Goal: Task Accomplishment & Management: Use online tool/utility

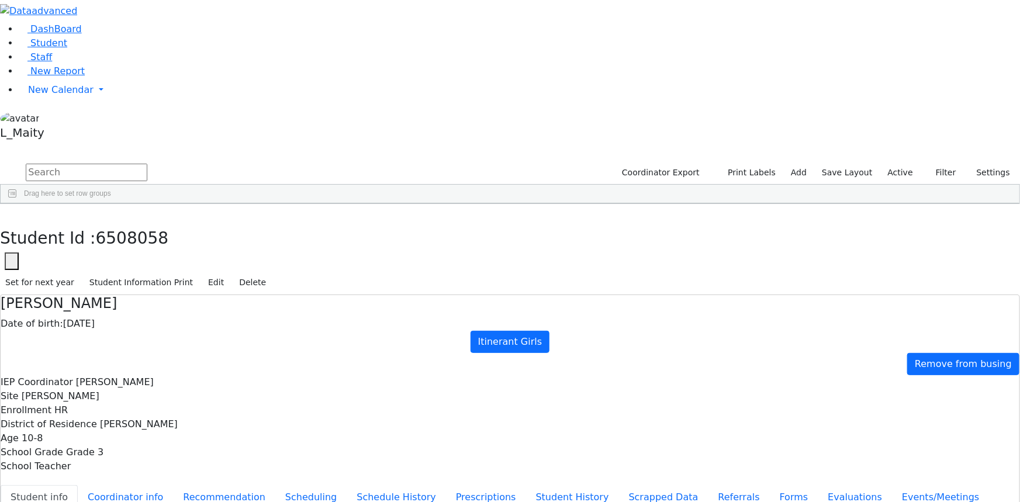
scroll to position [51, 0]
click at [53, 95] on span "New Calendar" at bounding box center [60, 89] width 65 height 11
click at [60, 120] on link "Calendar" at bounding box center [46, 113] width 42 height 14
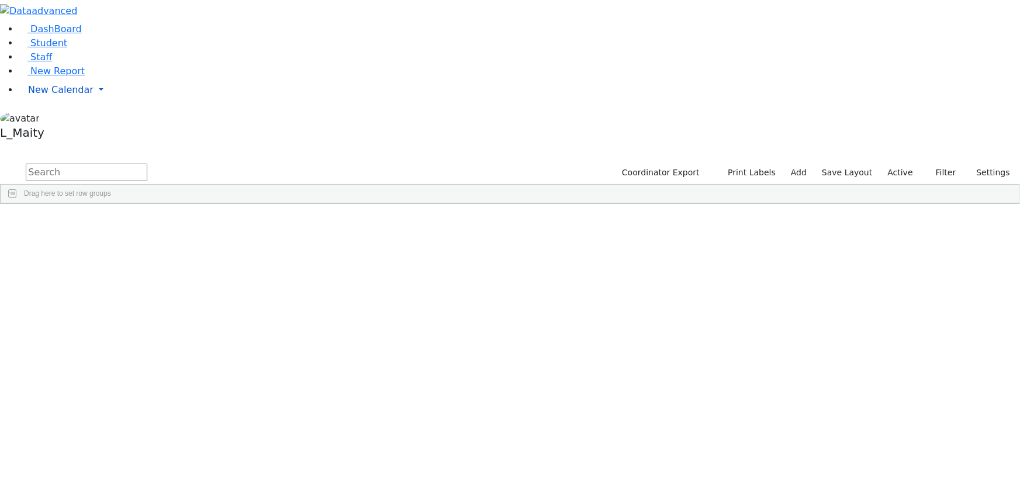
click at [47, 95] on span "New Calendar" at bounding box center [60, 89] width 65 height 11
click at [53, 119] on span "Calendar" at bounding box center [46, 113] width 42 height 11
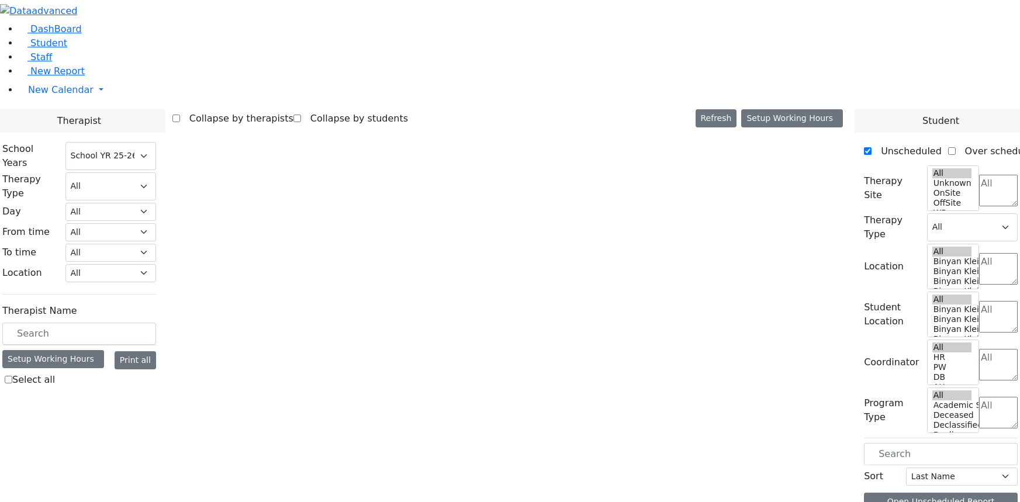
select select "212"
select select "1"
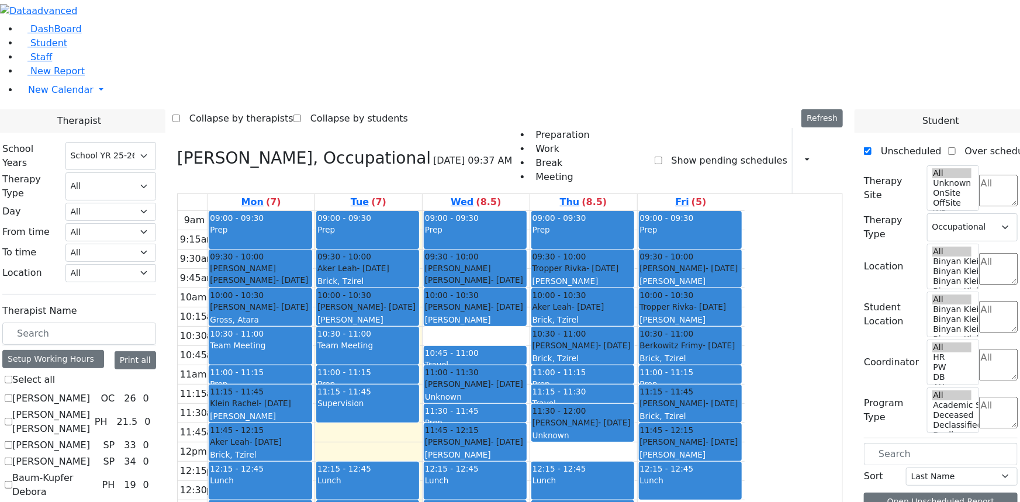
scroll to position [478, 0]
checkbox input "true"
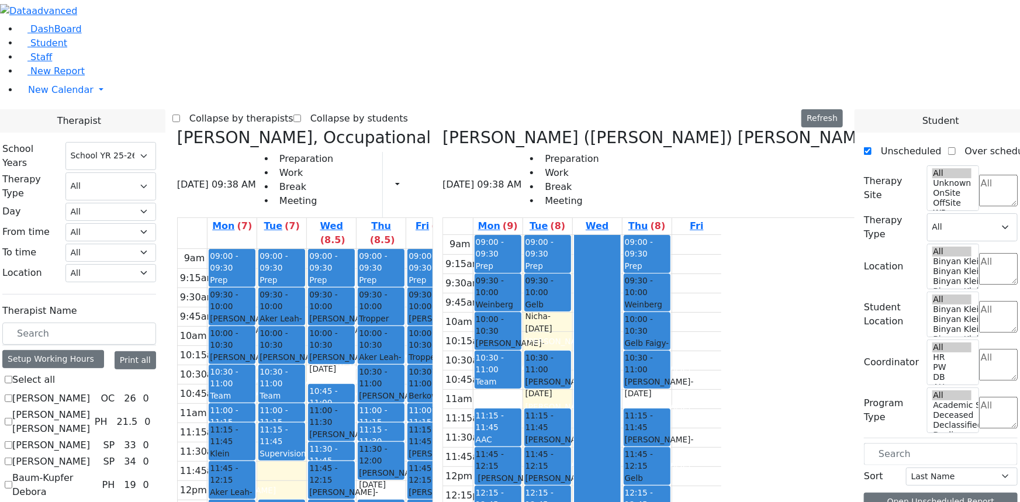
click at [177, 128] on icon at bounding box center [177, 137] width 0 height 19
select select "3"
checkbox input "false"
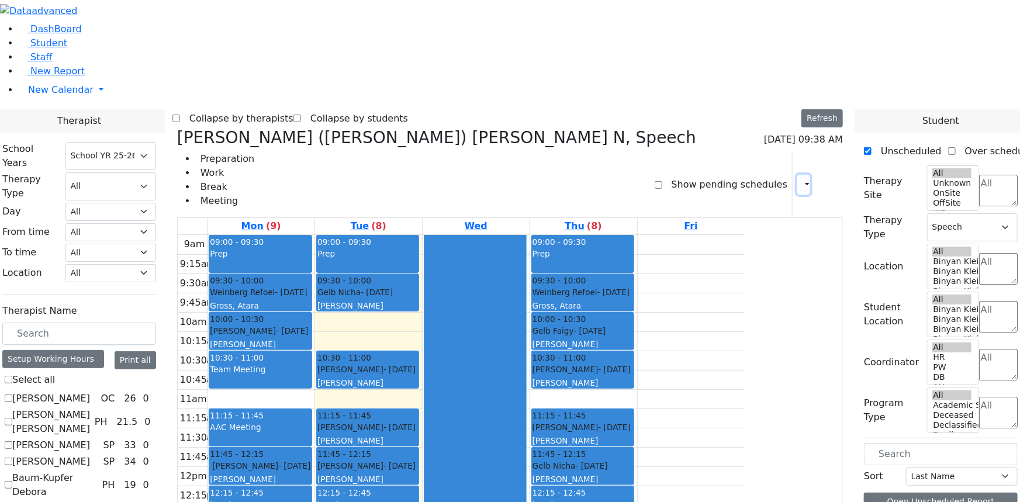
click at [800, 179] on icon "button" at bounding box center [800, 184] width 0 height 11
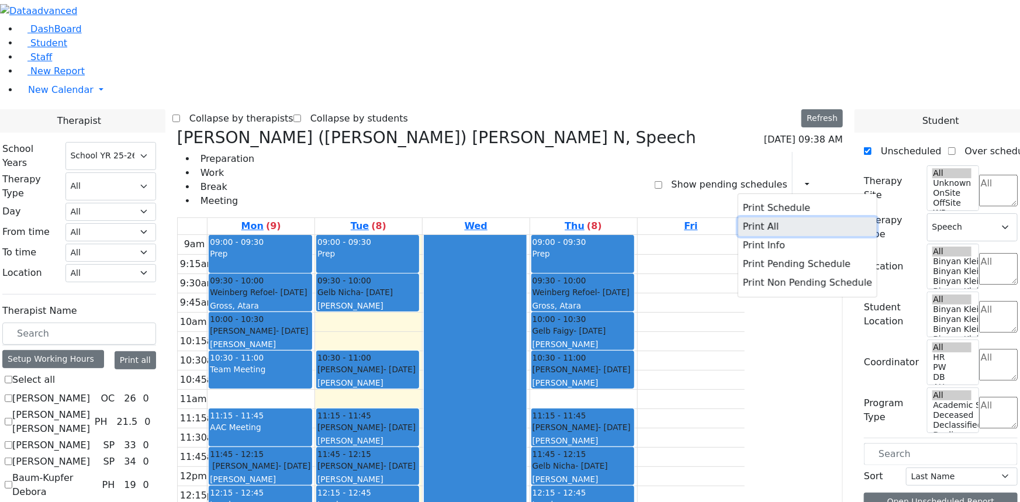
click at [756, 217] on button "Print All" at bounding box center [807, 226] width 139 height 19
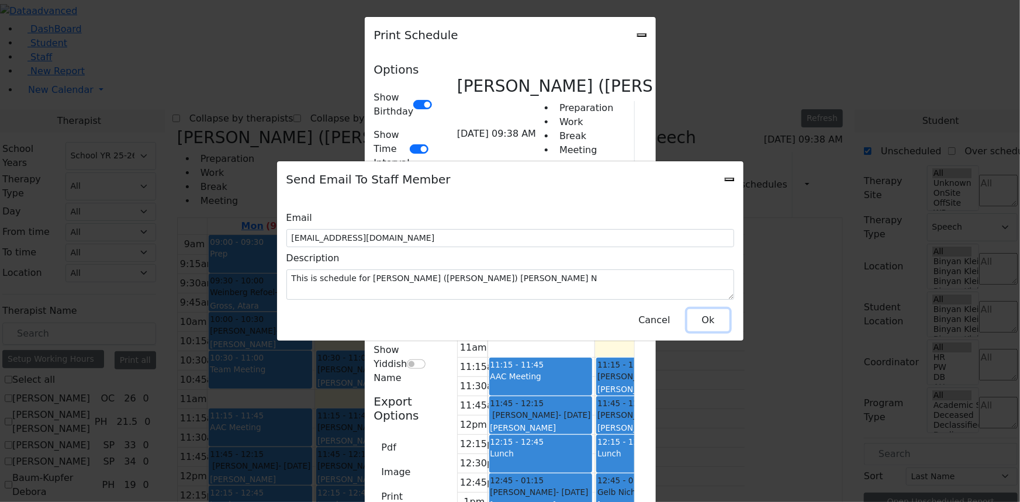
click at [700, 321] on button "Ok" at bounding box center [708, 320] width 42 height 22
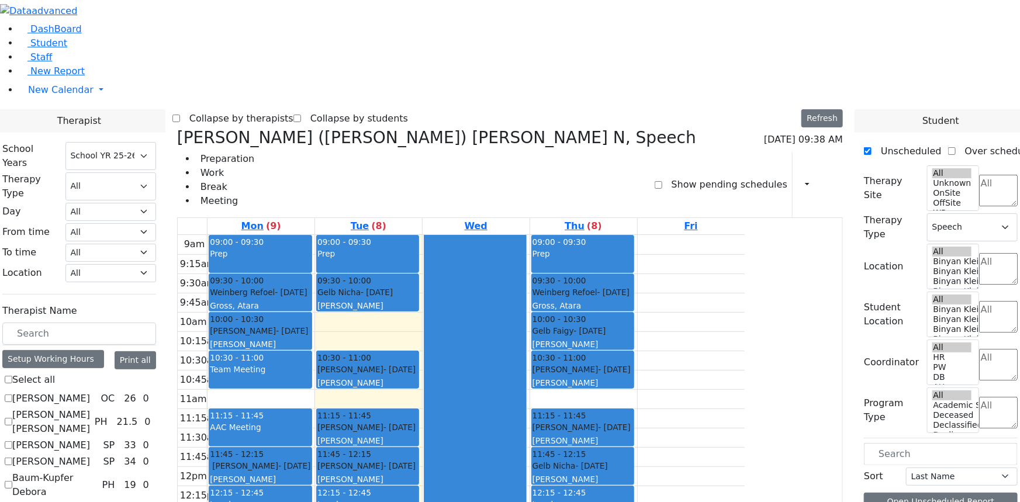
checkbox input "false"
select select
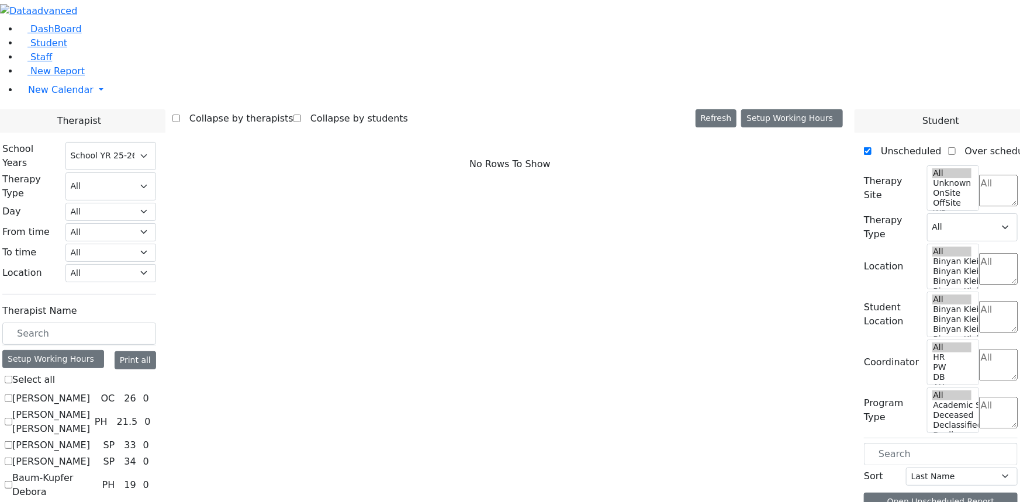
scroll to position [690, 0]
checkbox input "true"
select select "1"
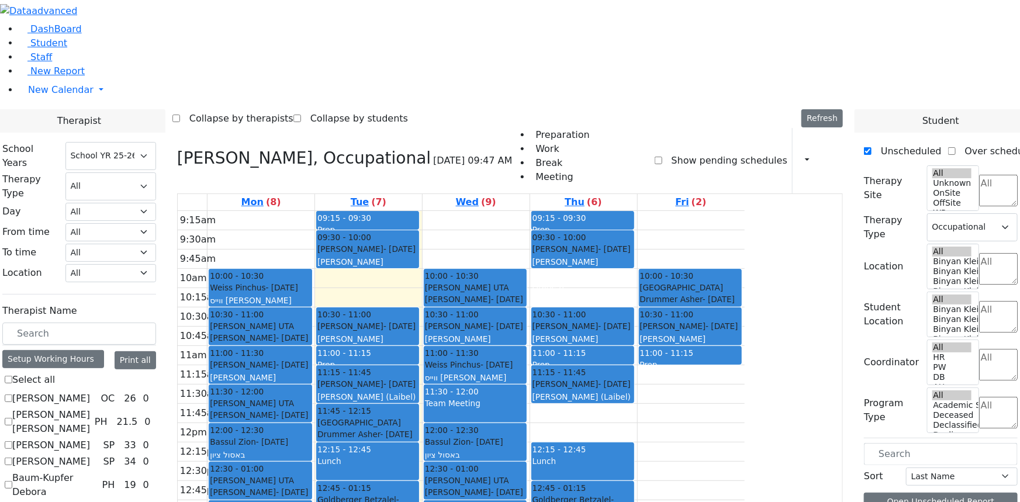
checkbox input "false"
select select
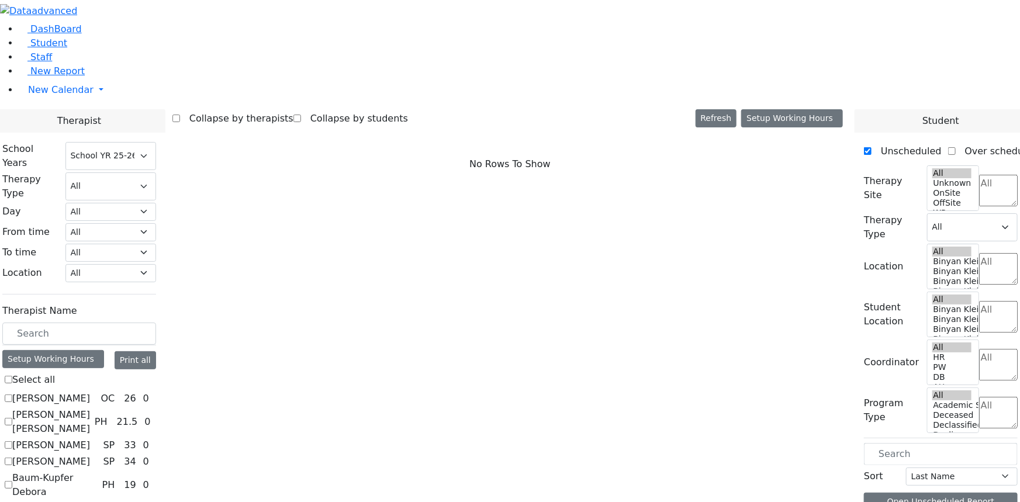
scroll to position [0, 0]
click at [90, 392] on label "[PERSON_NAME]" at bounding box center [51, 399] width 78 height 14
click at [12, 395] on input "[PERSON_NAME]" at bounding box center [9, 399] width 8 height 8
checkbox input "true"
select select "1"
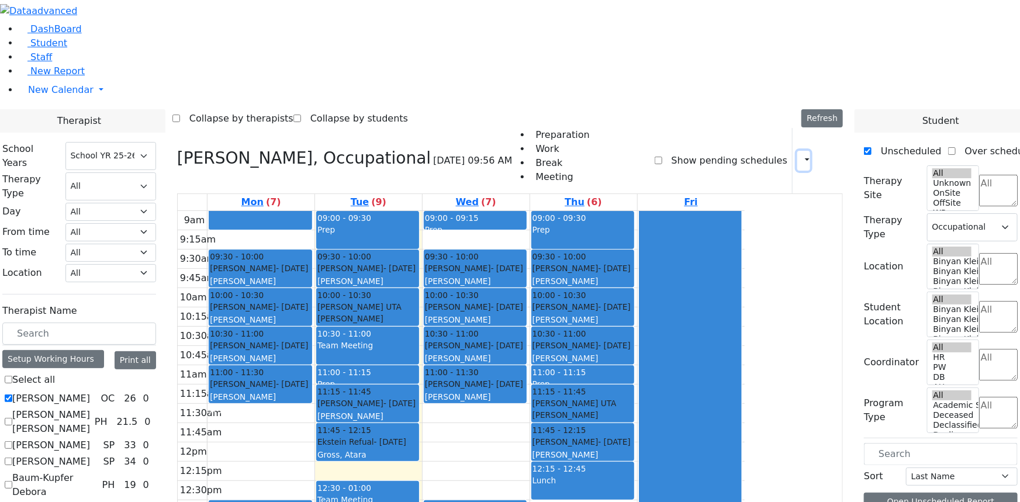
click at [800, 155] on icon "button" at bounding box center [800, 160] width 0 height 11
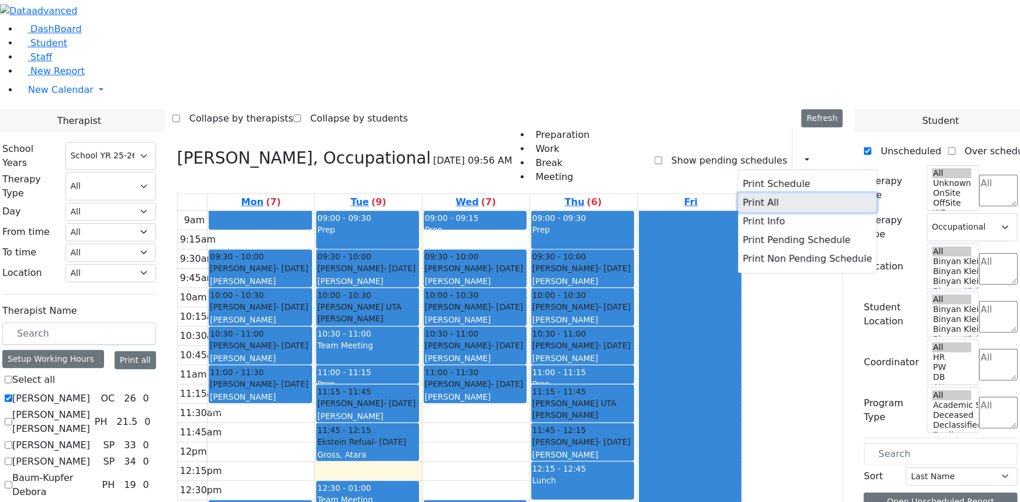
click at [742, 193] on button "Print All" at bounding box center [807, 202] width 139 height 19
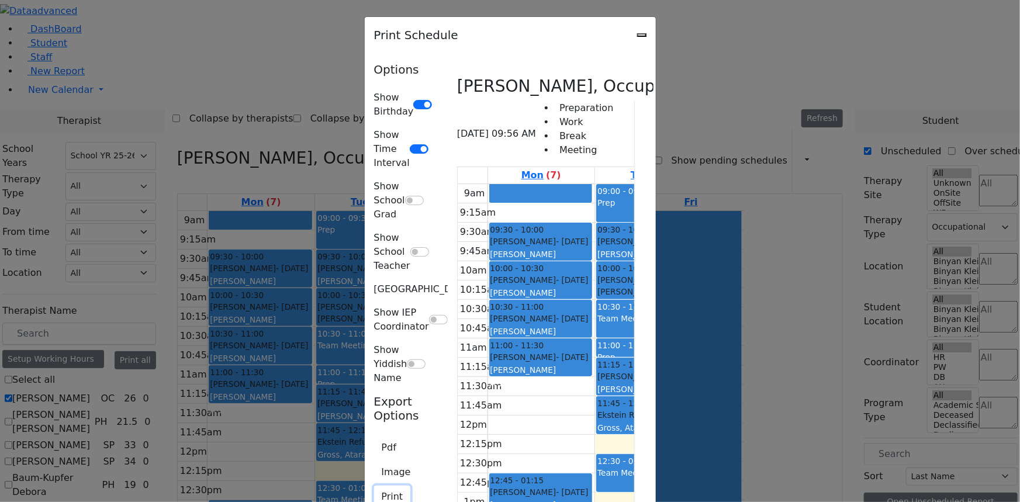
click at [374, 486] on button "Print" at bounding box center [392, 497] width 37 height 22
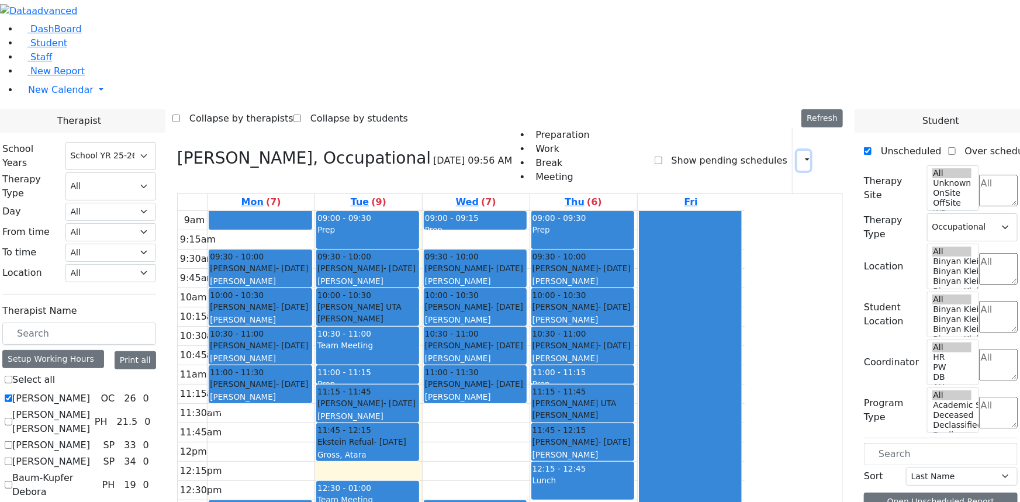
click at [800, 155] on icon "button" at bounding box center [800, 160] width 0 height 11
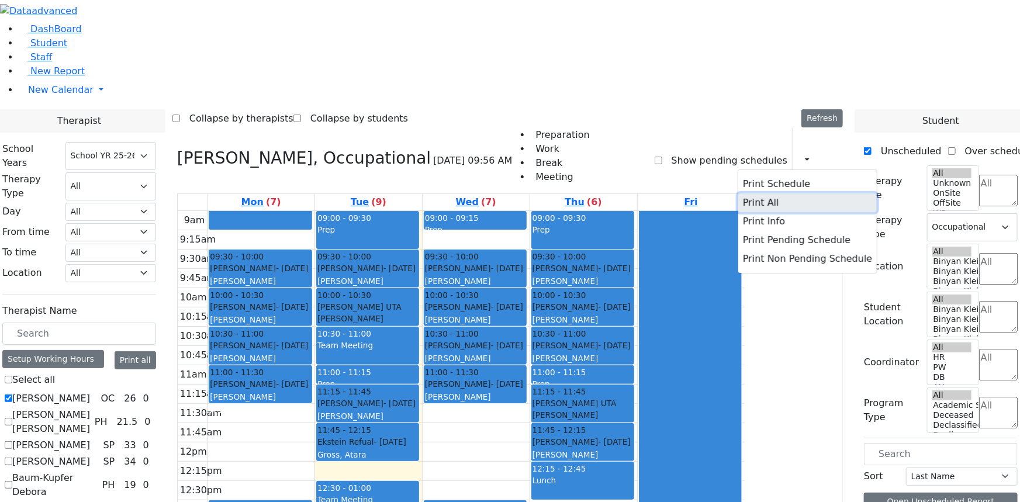
click at [751, 193] on button "Print All" at bounding box center [807, 202] width 139 height 19
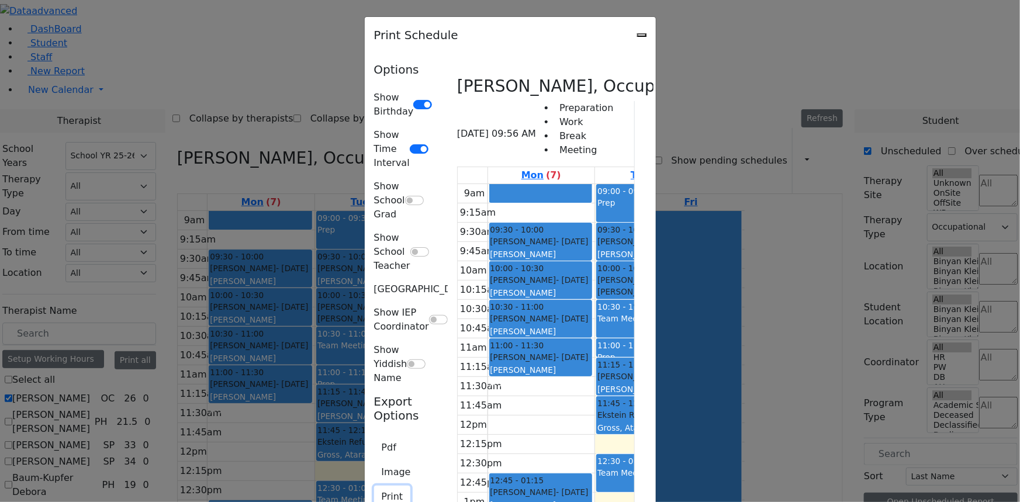
click at [374, 486] on button "Print" at bounding box center [392, 497] width 37 height 22
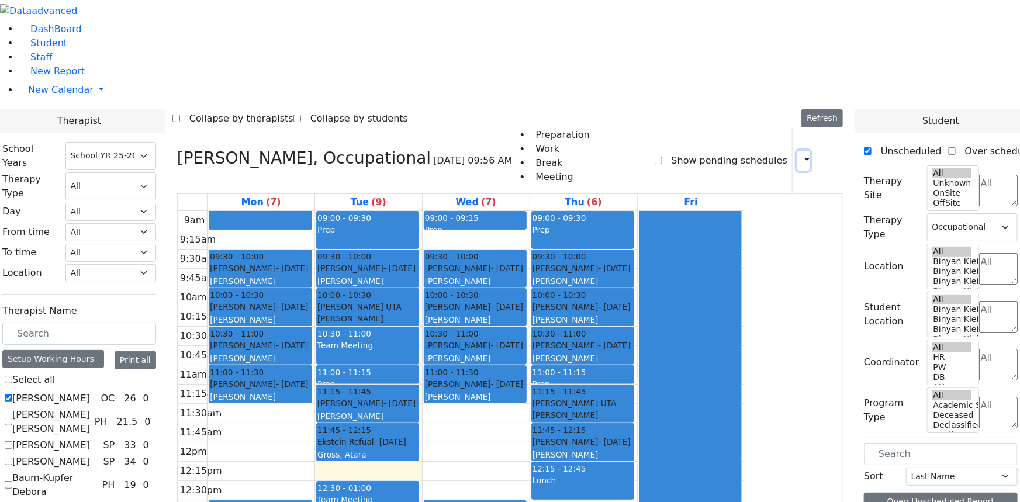
click at [800, 155] on icon "button" at bounding box center [800, 160] width 0 height 11
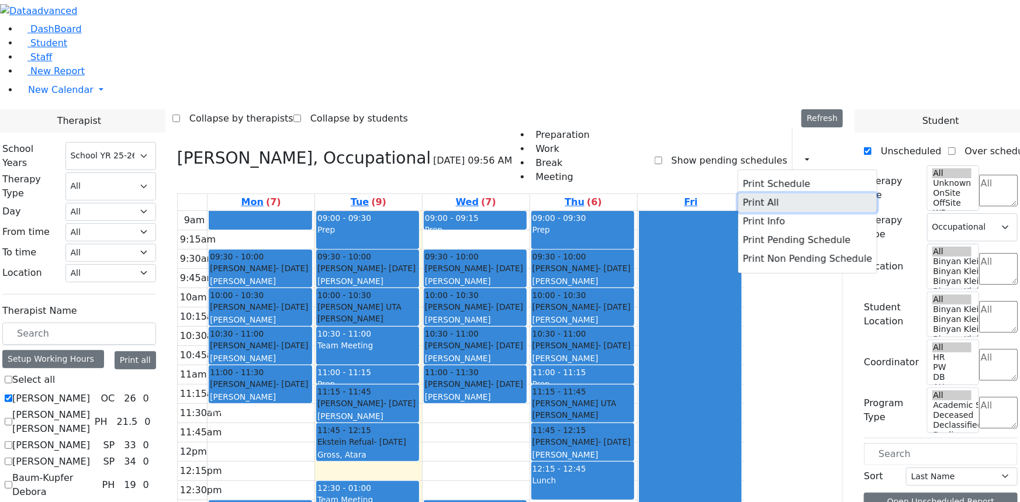
click at [738, 193] on button "Print All" at bounding box center [807, 202] width 139 height 19
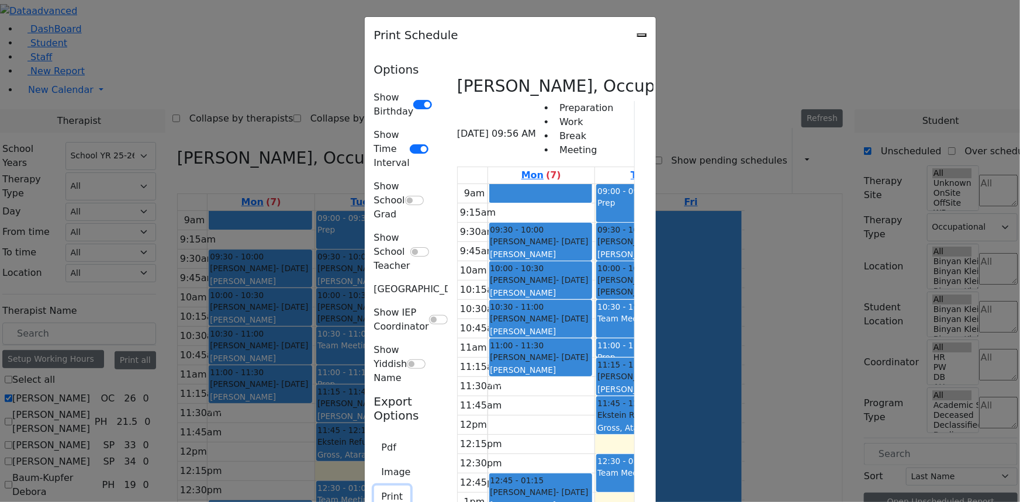
click at [374, 486] on button "Print" at bounding box center [392, 497] width 37 height 22
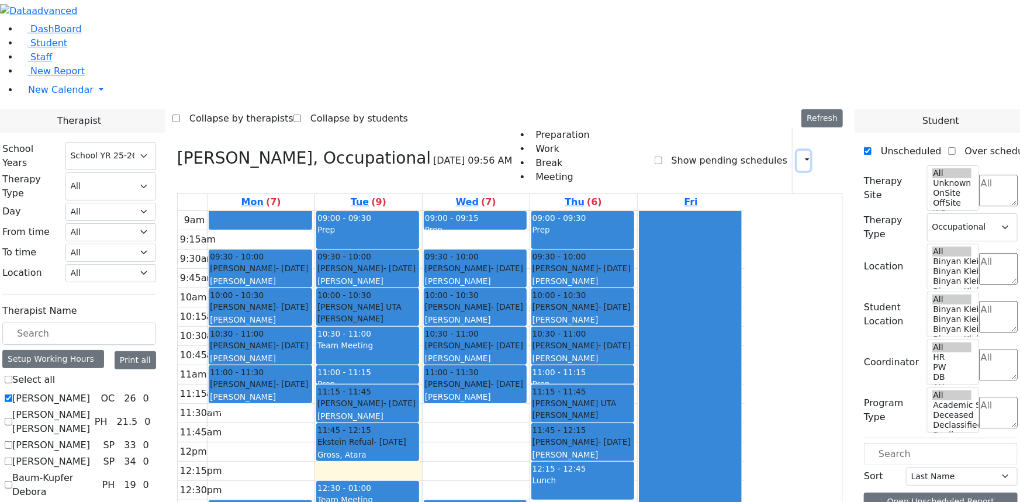
click at [800, 155] on icon "button" at bounding box center [800, 160] width 0 height 11
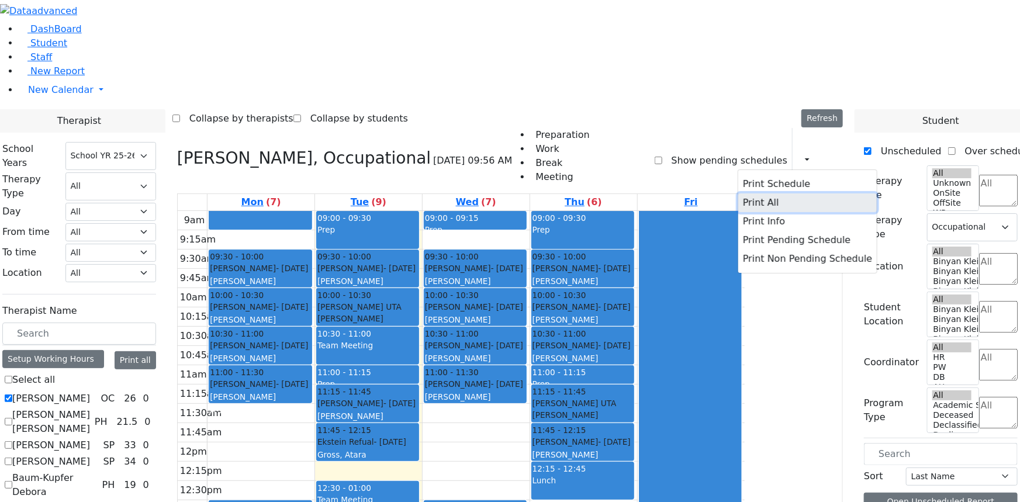
click at [748, 193] on button "Print All" at bounding box center [807, 202] width 139 height 19
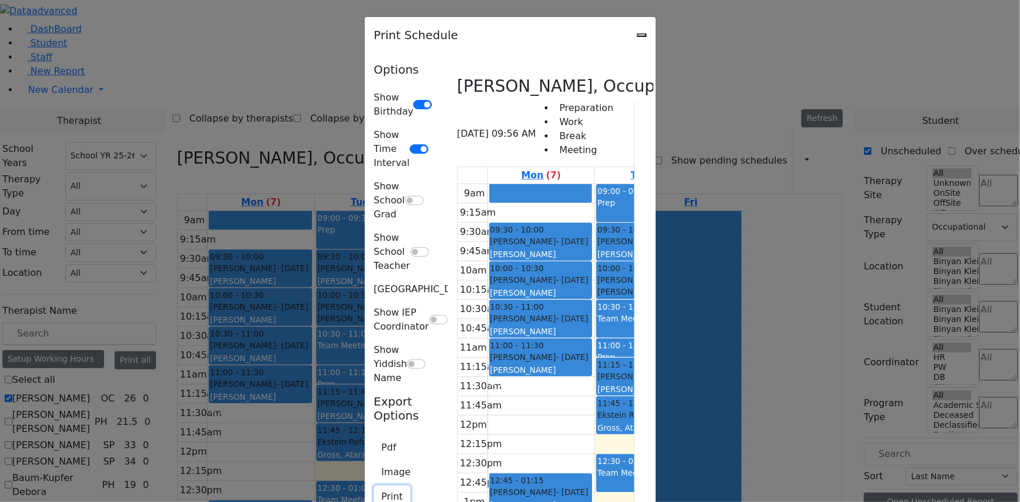
click at [374, 486] on button "Print" at bounding box center [392, 497] width 37 height 22
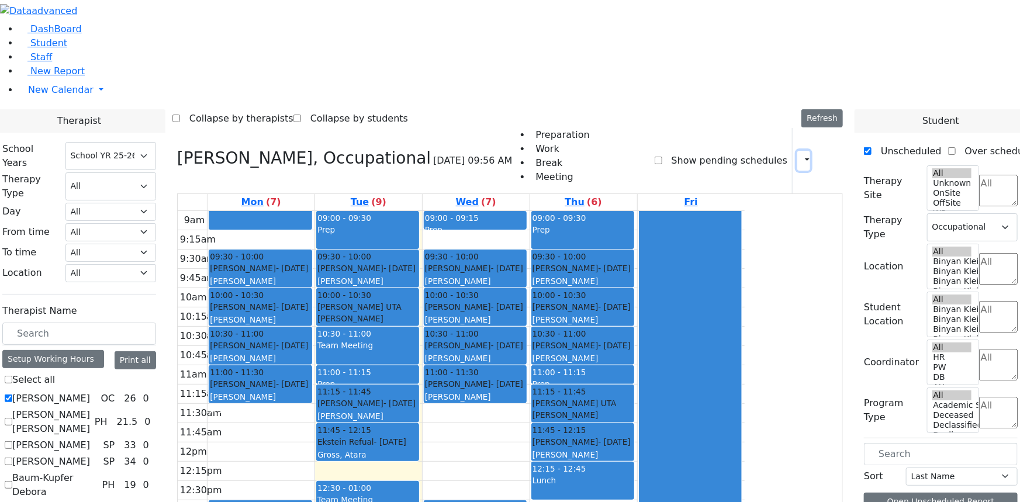
click at [800, 155] on icon "button" at bounding box center [800, 160] width 0 height 11
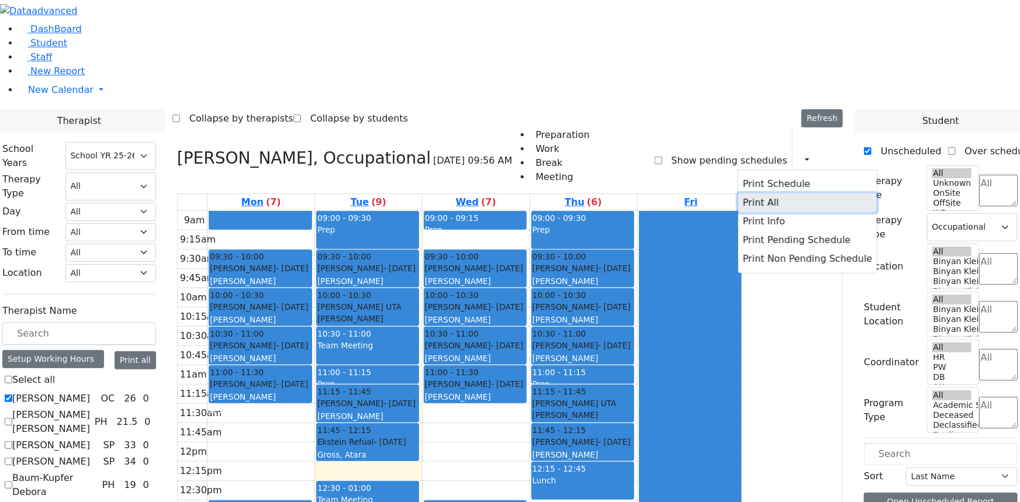
click at [745, 193] on button "Print All" at bounding box center [807, 202] width 139 height 19
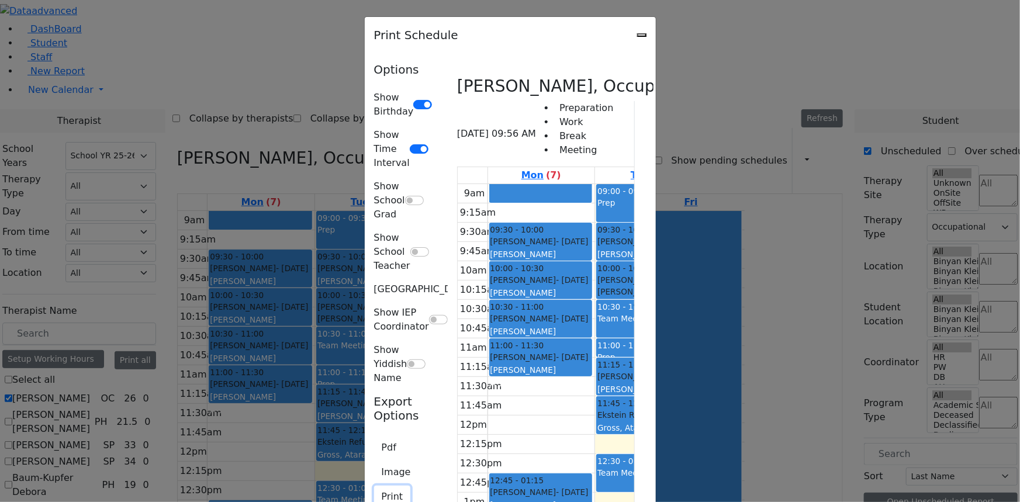
click at [374, 486] on button "Print" at bounding box center [392, 497] width 37 height 22
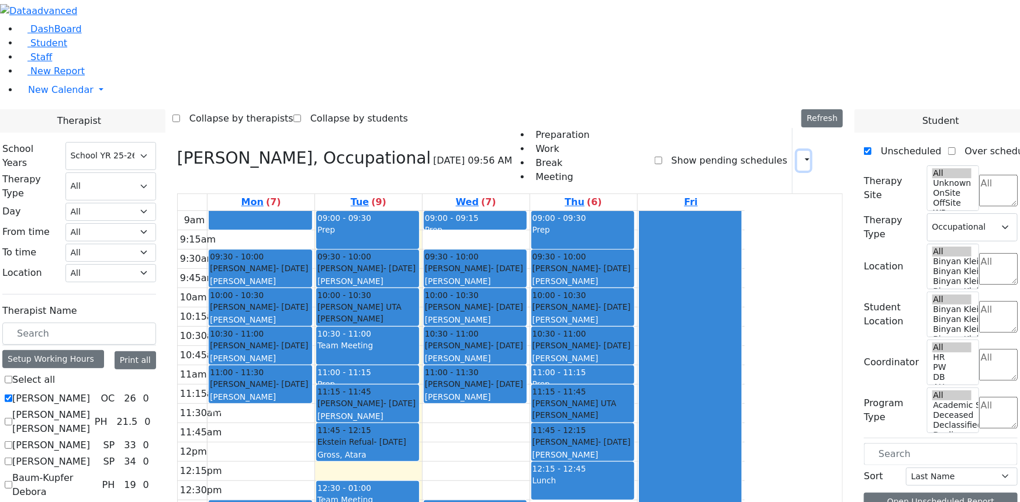
click at [800, 155] on icon "button" at bounding box center [800, 160] width 0 height 11
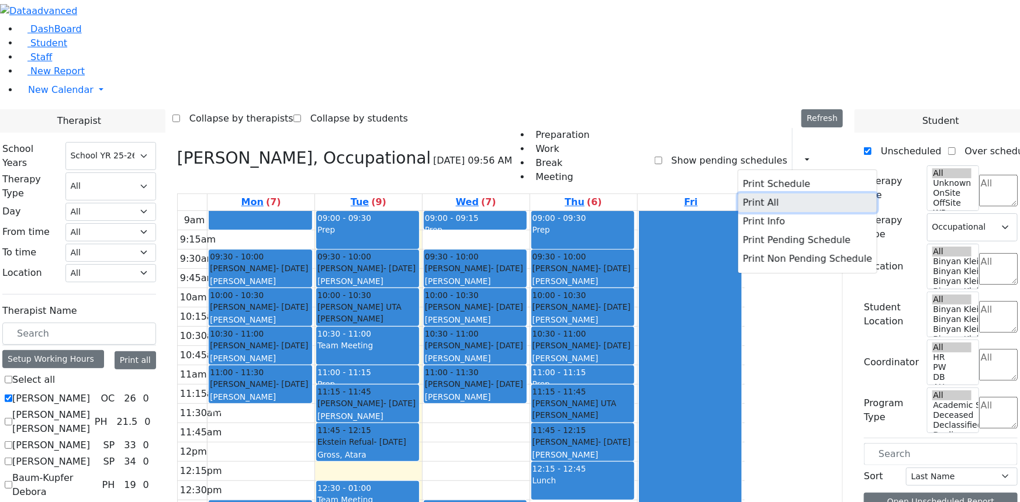
click at [760, 193] on button "Print All" at bounding box center [807, 202] width 139 height 19
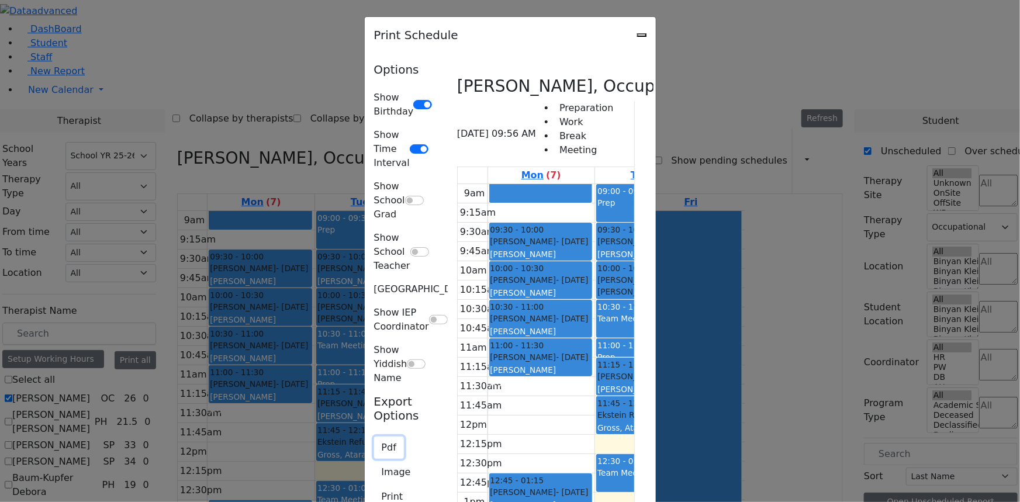
click at [374, 437] on button "Pdf" at bounding box center [389, 448] width 30 height 22
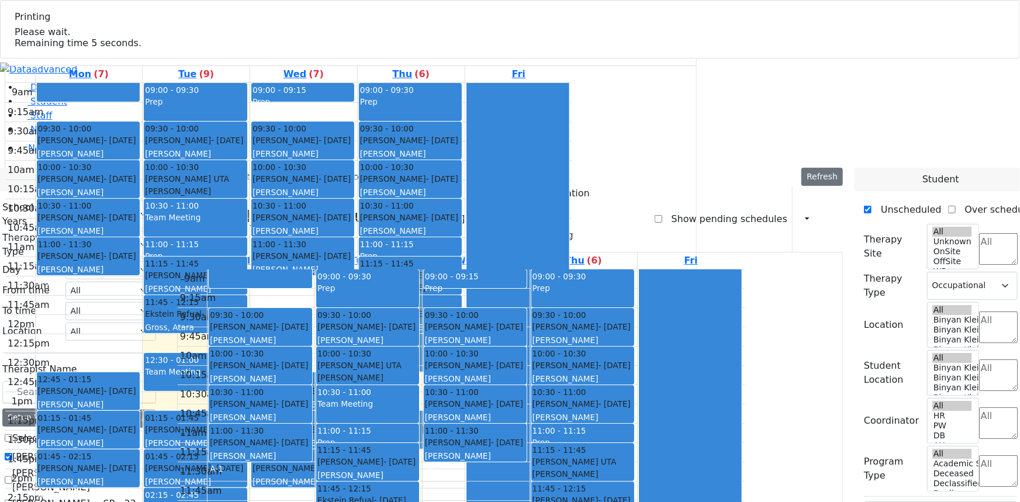
select select "212"
select select "1"
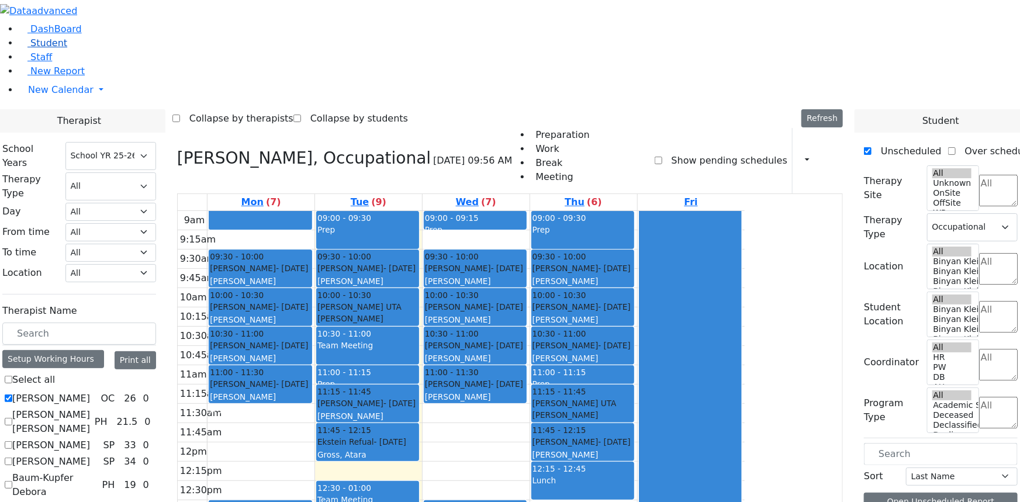
click at [36, 49] on span "Student" at bounding box center [48, 42] width 37 height 11
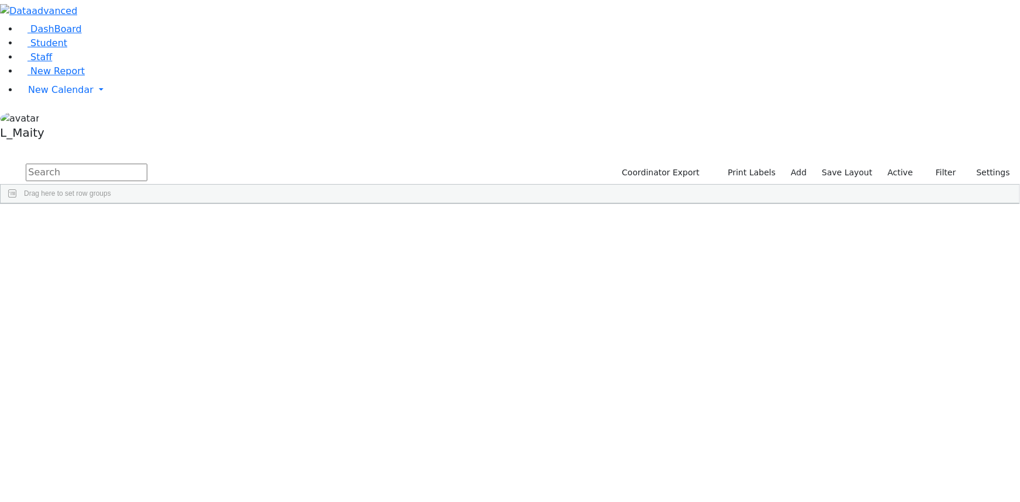
click at [147, 164] on input "text" at bounding box center [87, 173] width 122 height 18
type input "gross"
click at [51, 95] on span "New Calendar" at bounding box center [60, 89] width 65 height 11
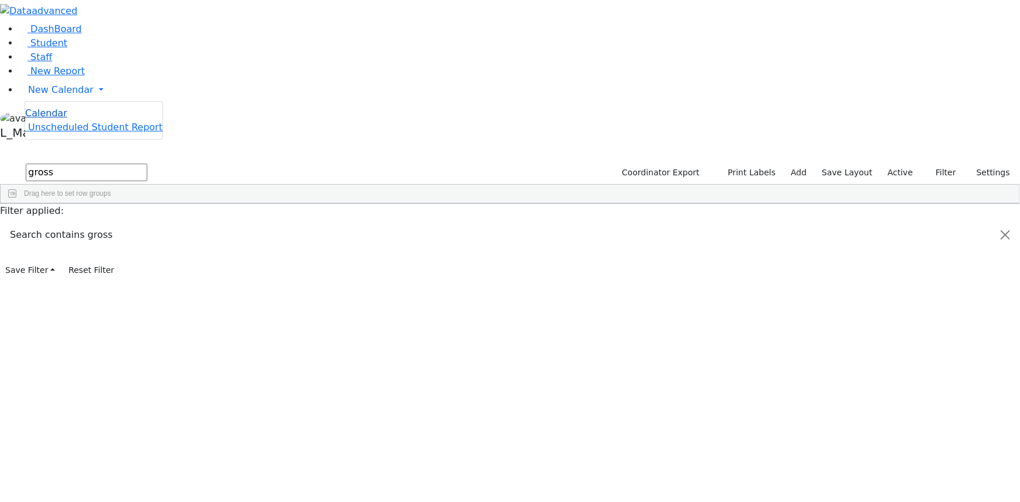
click at [67, 119] on span "Calendar" at bounding box center [46, 113] width 42 height 11
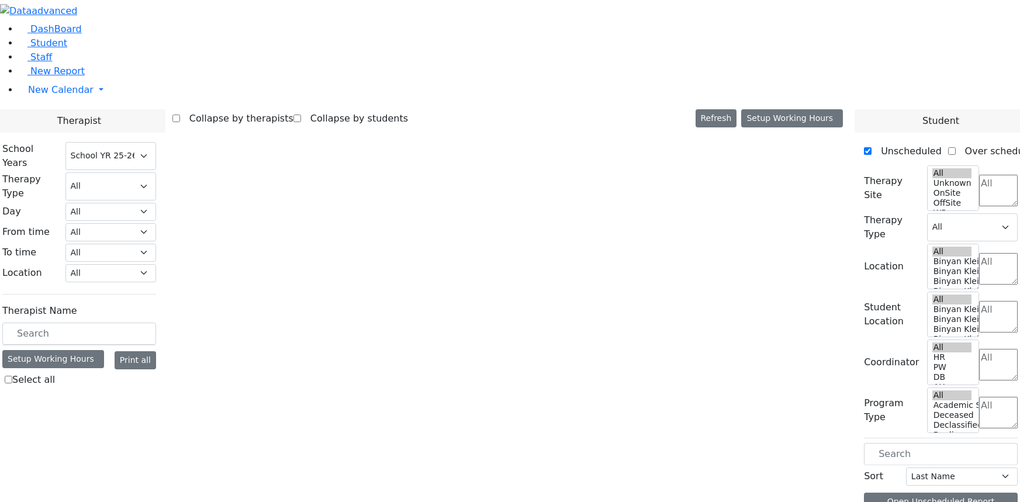
select select "212"
select select "1"
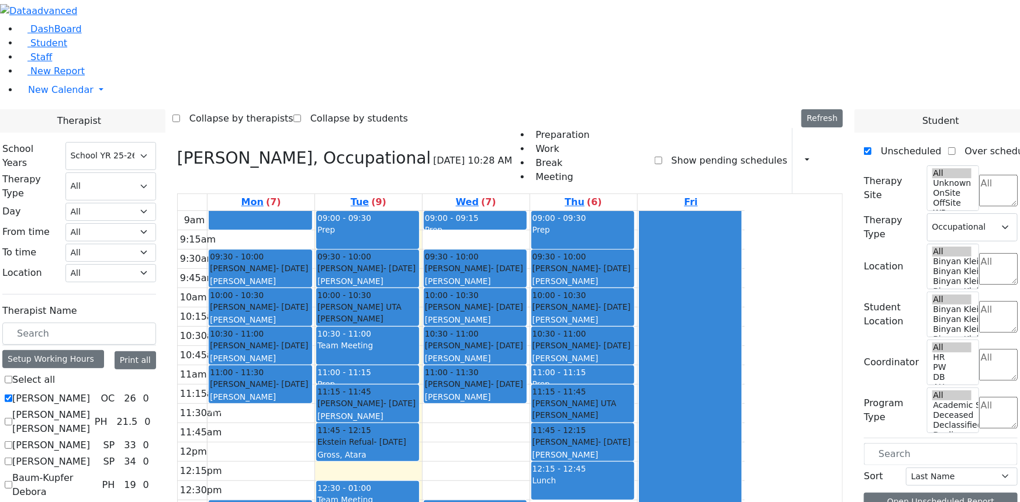
scroll to position [637, 0]
checkbox input "true"
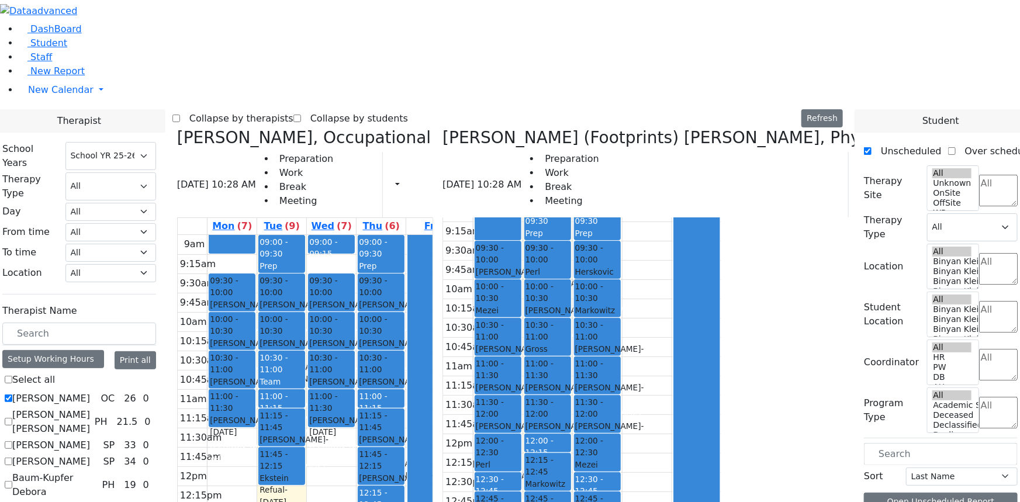
scroll to position [0, 0]
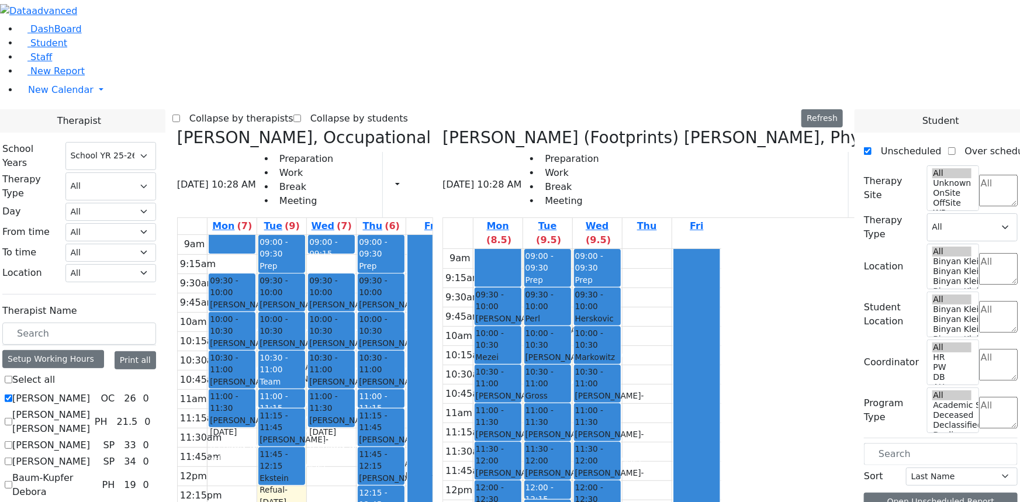
click at [177, 128] on icon at bounding box center [177, 137] width 0 height 19
select select "2"
checkbox input "false"
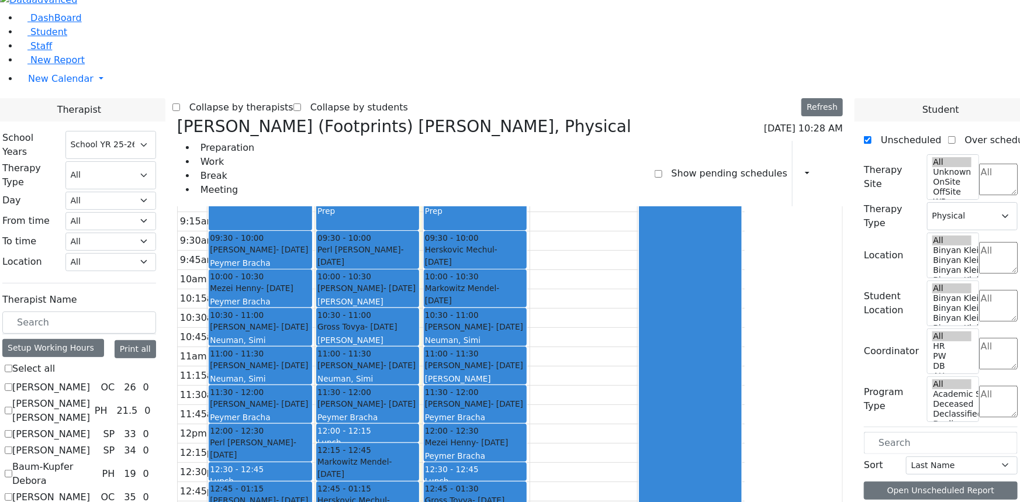
scroll to position [14, 0]
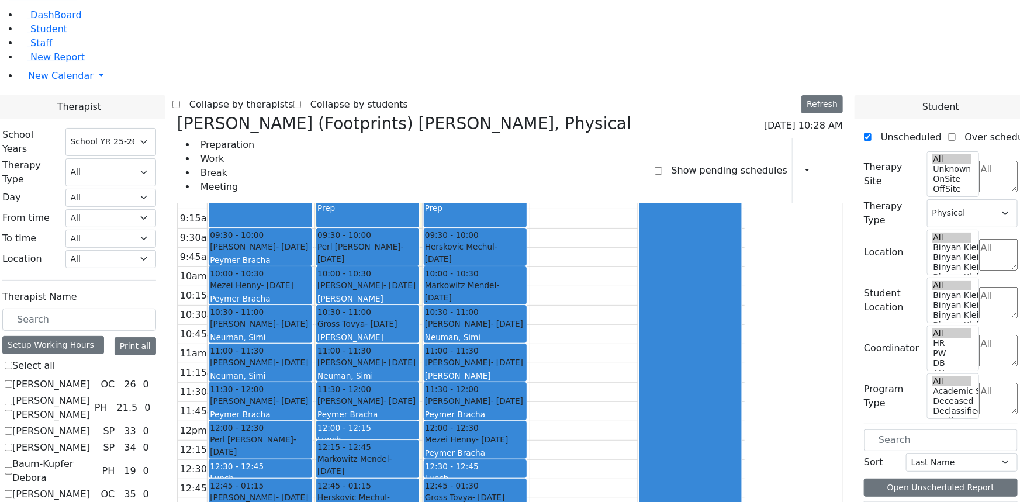
checkbox input "false"
select select
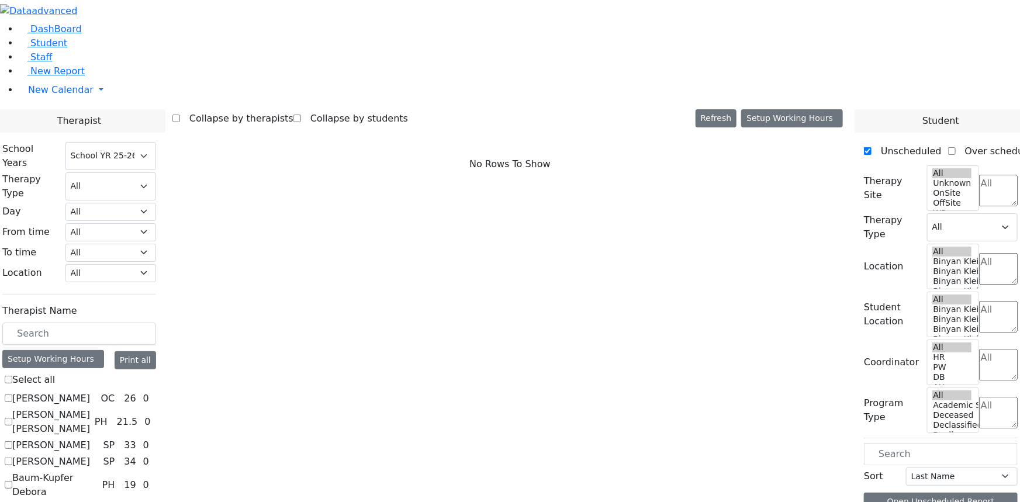
scroll to position [1063, 0]
checkbox input "true"
select select "2"
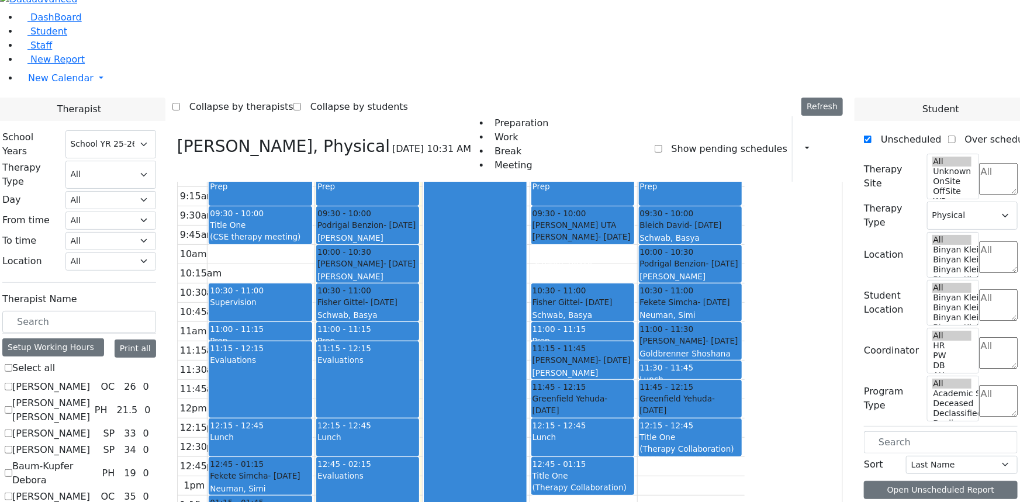
scroll to position [14, 0]
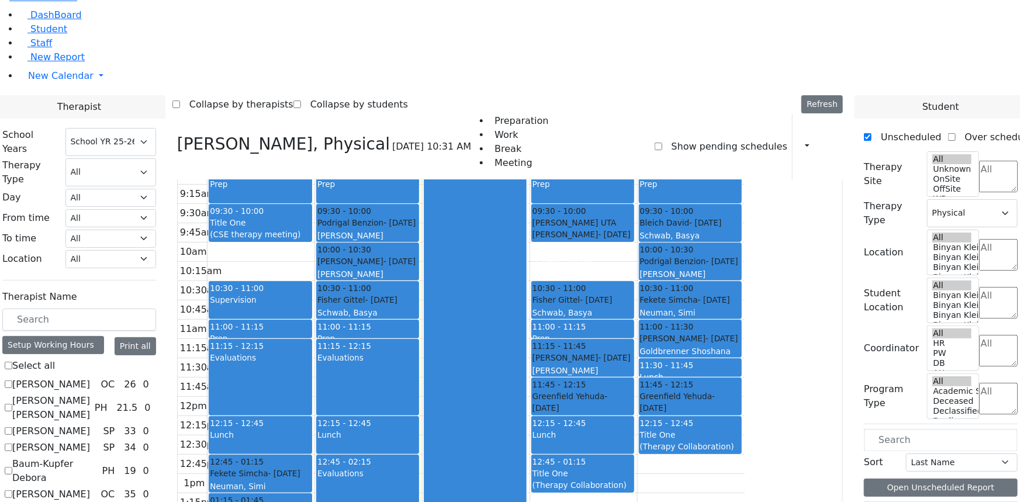
checkbox input "false"
select select
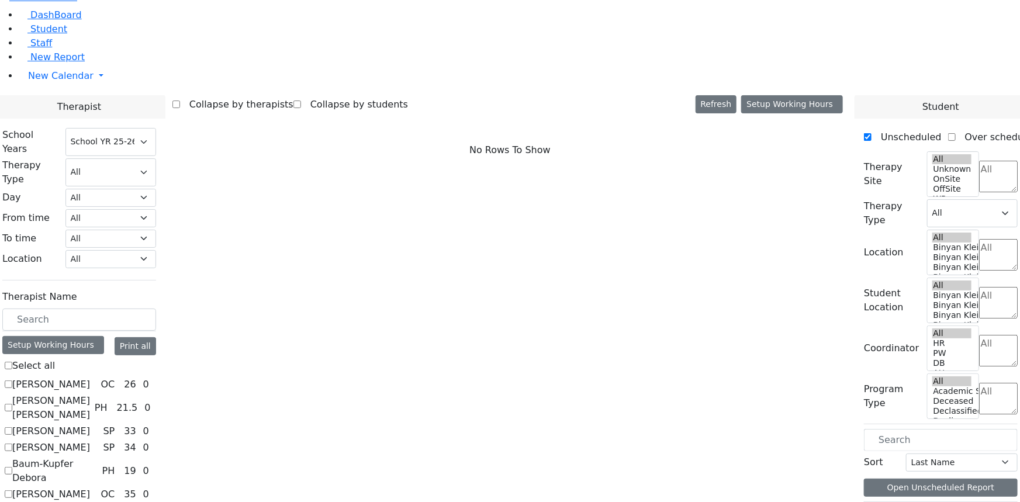
scroll to position [690, 0]
checkbox input "true"
select select "2"
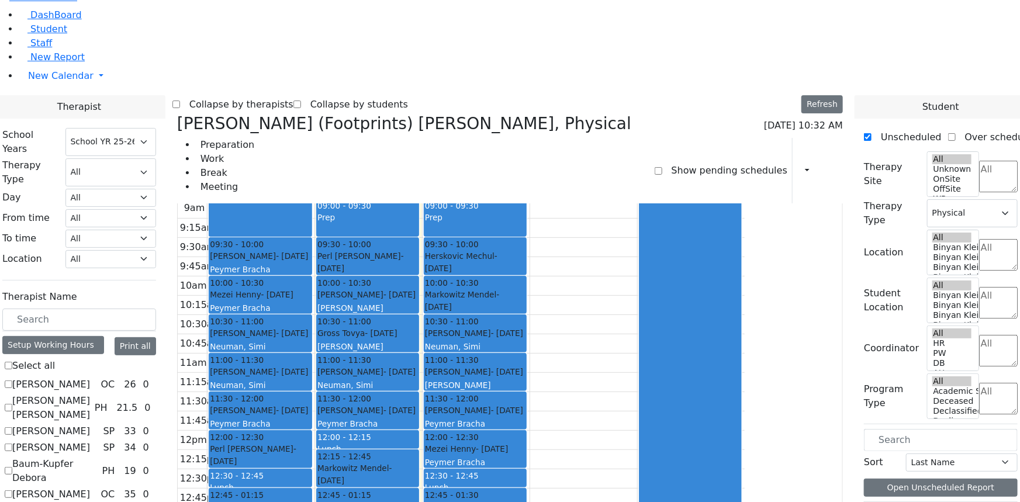
scroll to position [32, 0]
